Goal: Task Accomplishment & Management: Manage account settings

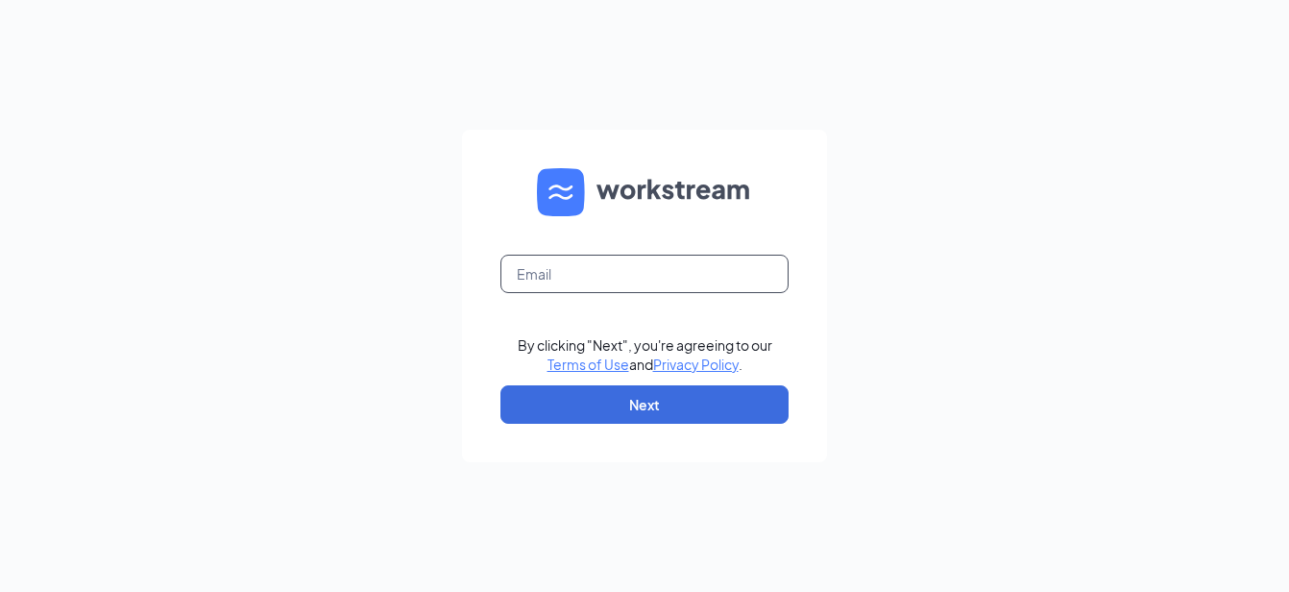
click at [524, 262] on input "text" at bounding box center [644, 274] width 288 height 38
type input "les.burkinshaw@runza.com"
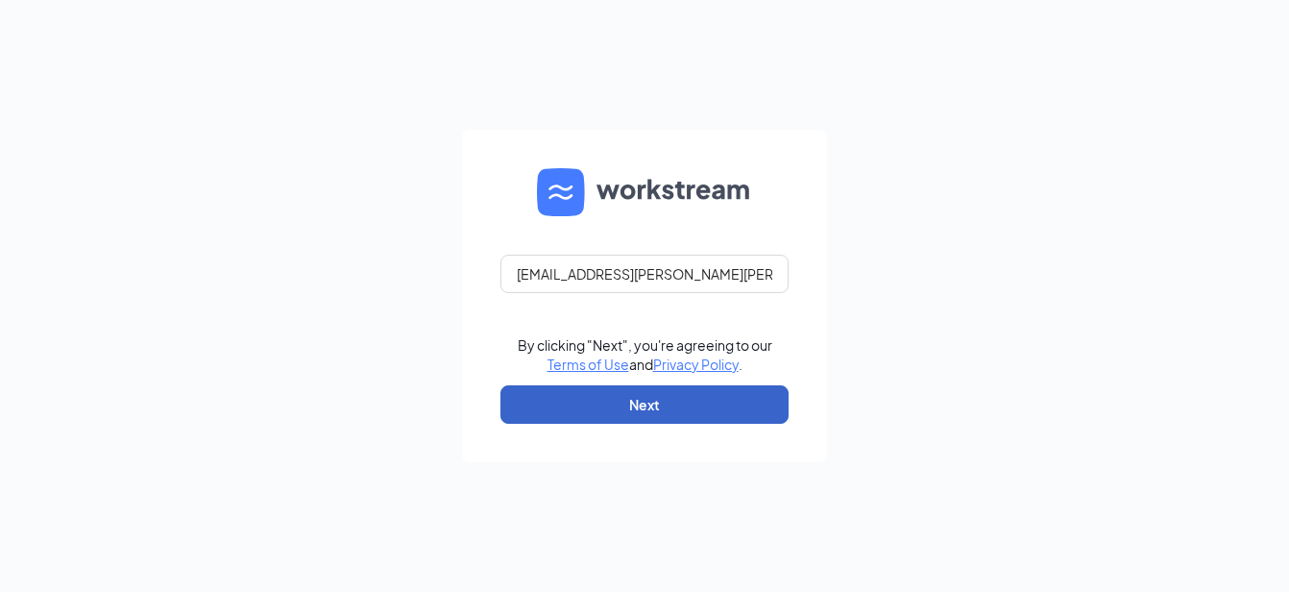
click at [624, 399] on button "Next" at bounding box center [644, 404] width 288 height 38
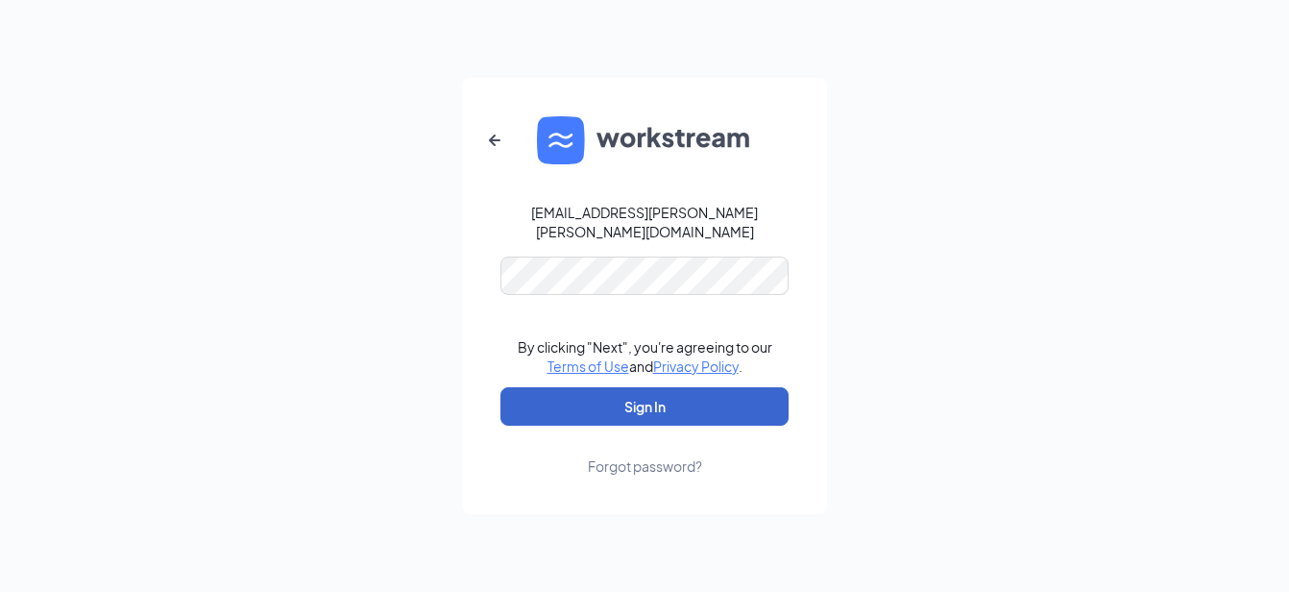
click at [624, 399] on button "Sign In" at bounding box center [644, 406] width 288 height 38
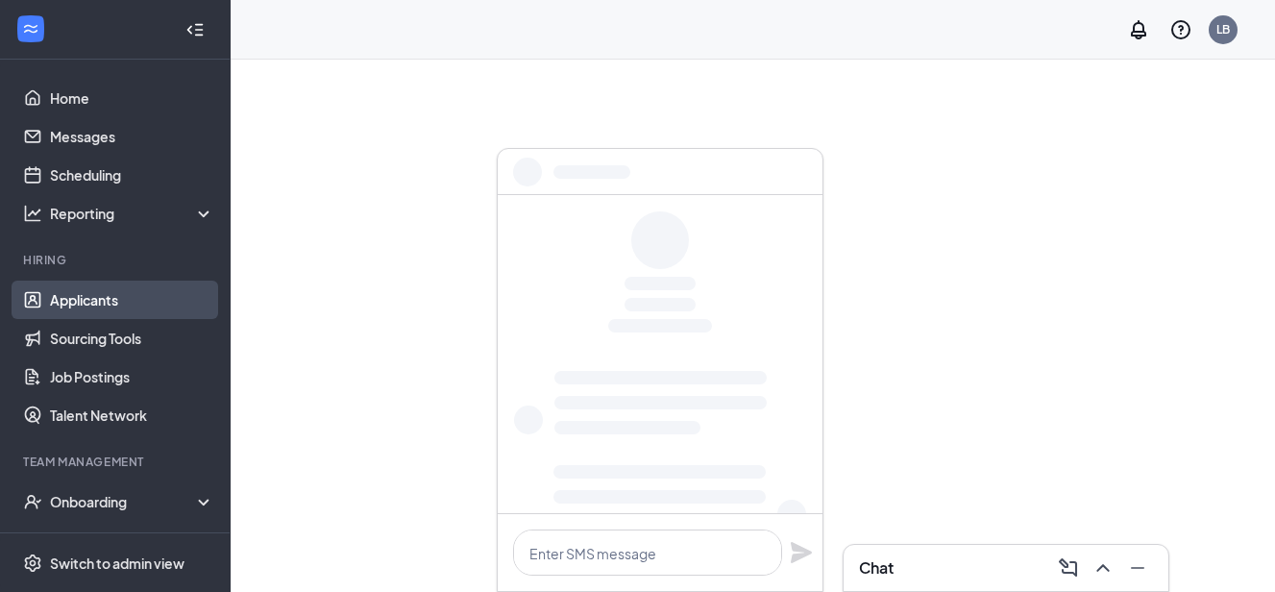
click at [101, 303] on link "Applicants" at bounding box center [132, 299] width 164 height 38
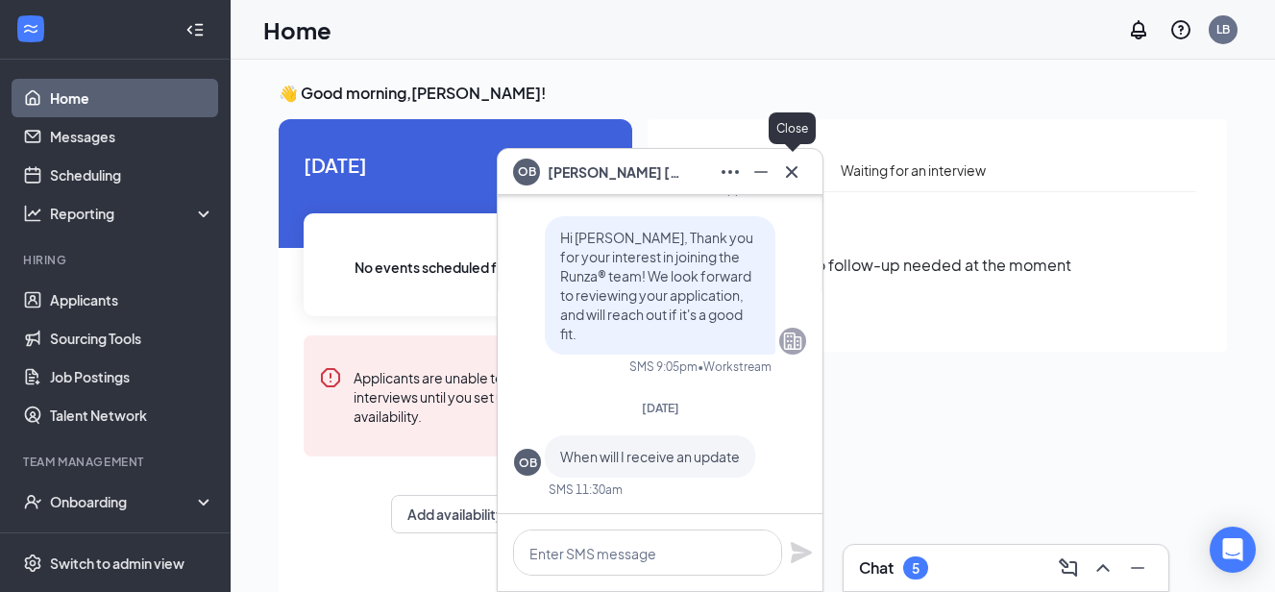
click at [791, 168] on icon "Cross" at bounding box center [791, 171] width 23 height 23
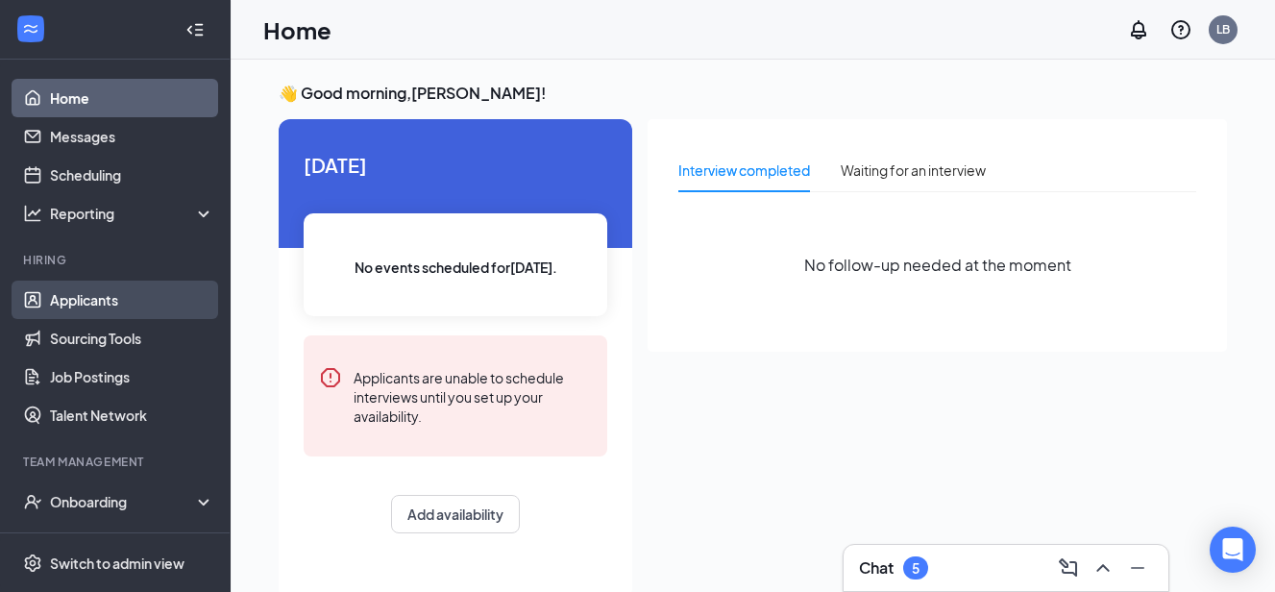
click at [120, 296] on link "Applicants" at bounding box center [132, 299] width 164 height 38
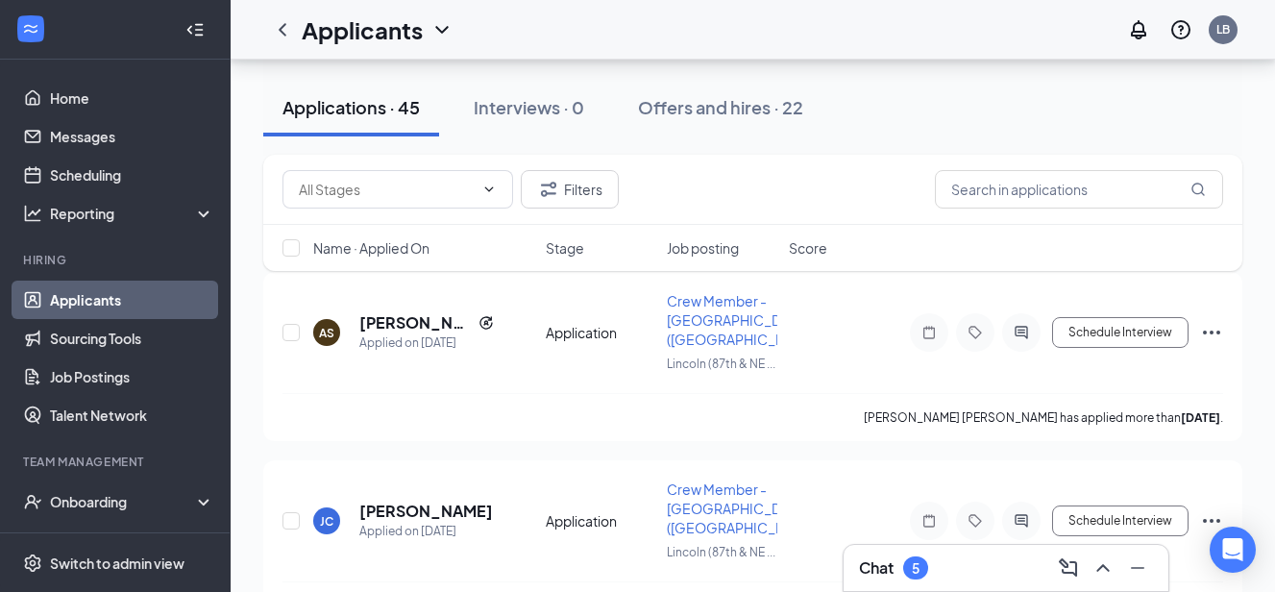
scroll to position [346, 0]
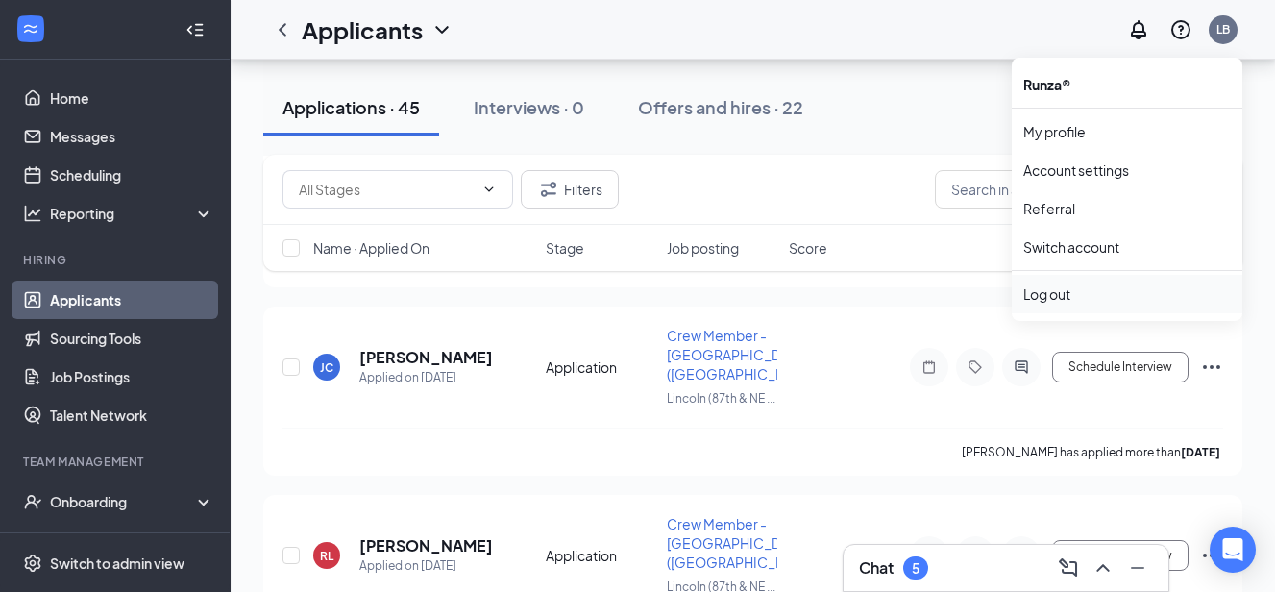
click at [1070, 301] on div "Log out" at bounding box center [1126, 293] width 207 height 19
